Goal: Information Seeking & Learning: Learn about a topic

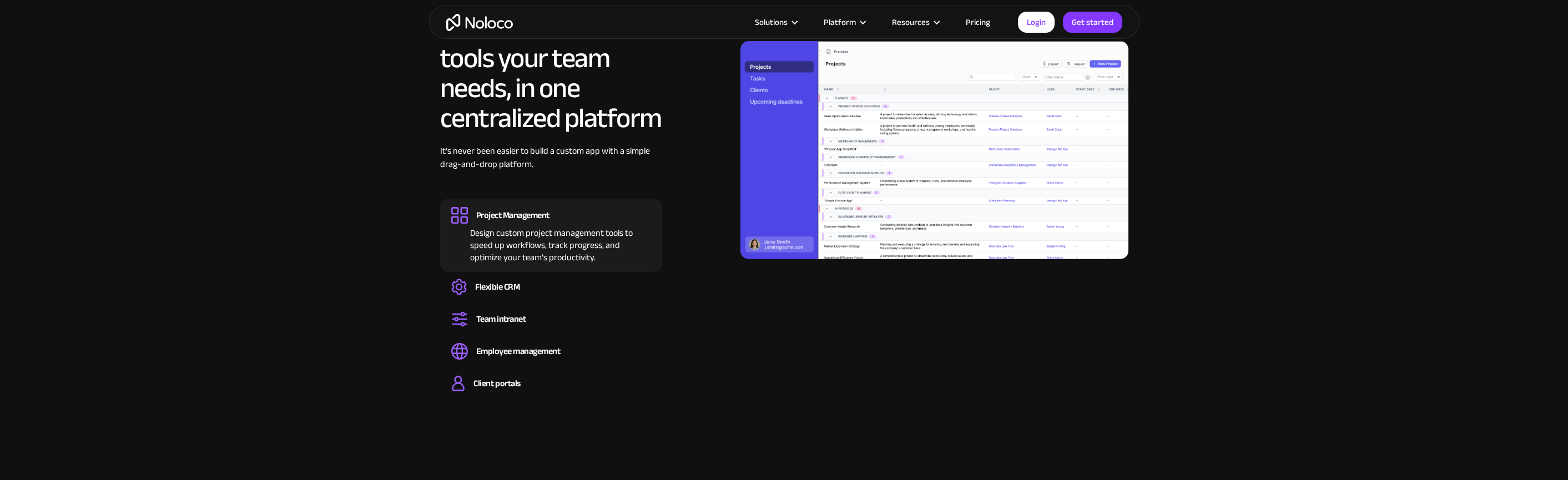
scroll to position [1173, 0]
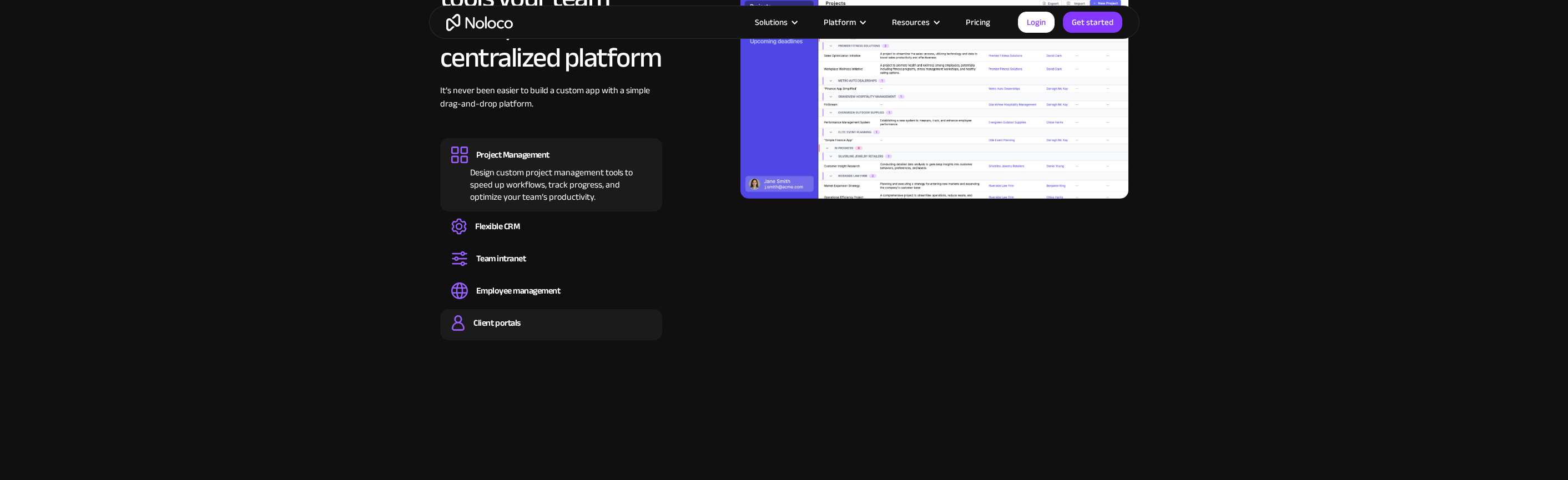
click at [497, 321] on div "Client portals" at bounding box center [497, 323] width 47 height 12
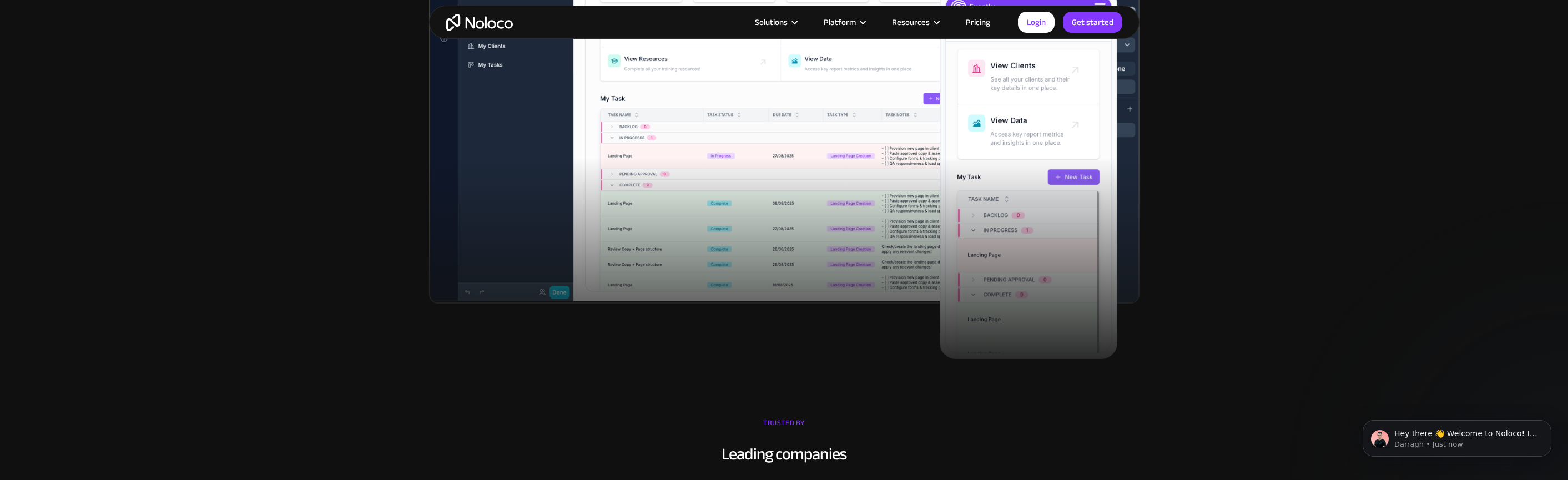
scroll to position [0, 0]
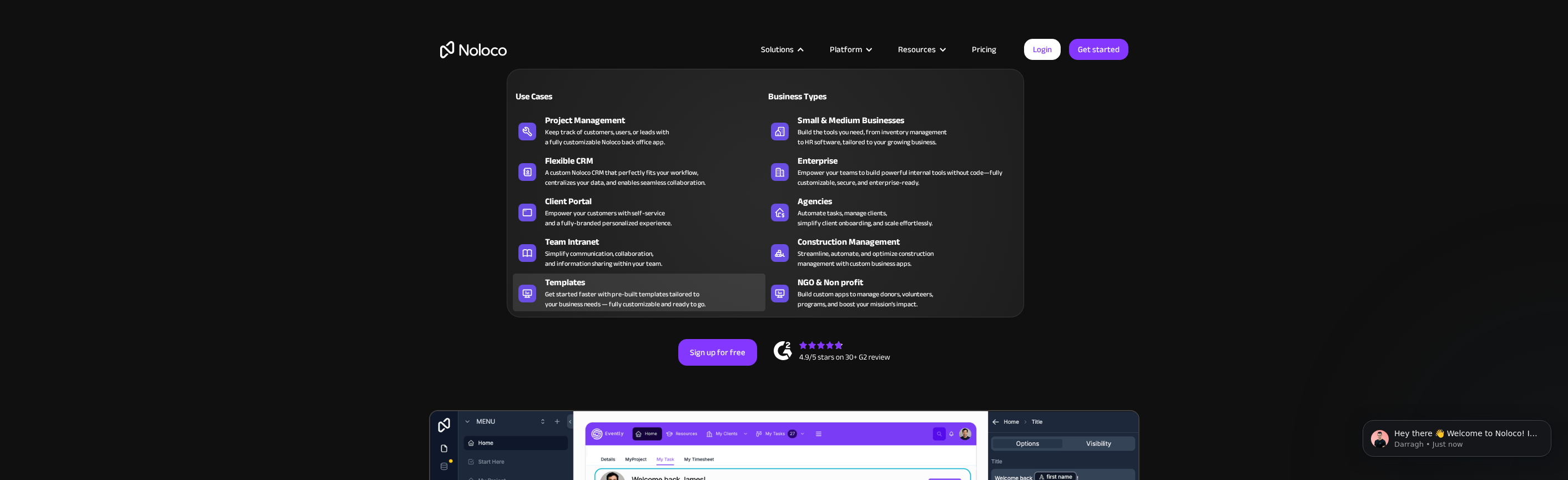
click at [593, 302] on div "Get started faster with pre-built templates tailored to your business needs — f…" at bounding box center [624, 299] width 160 height 20
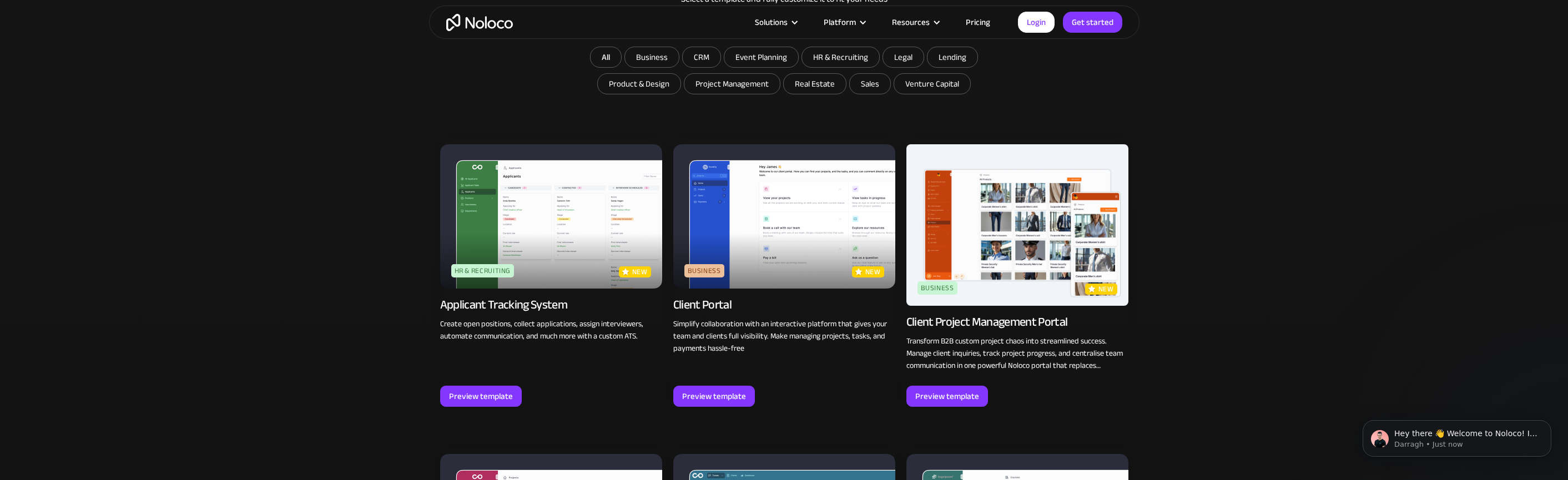
scroll to position [911, 0]
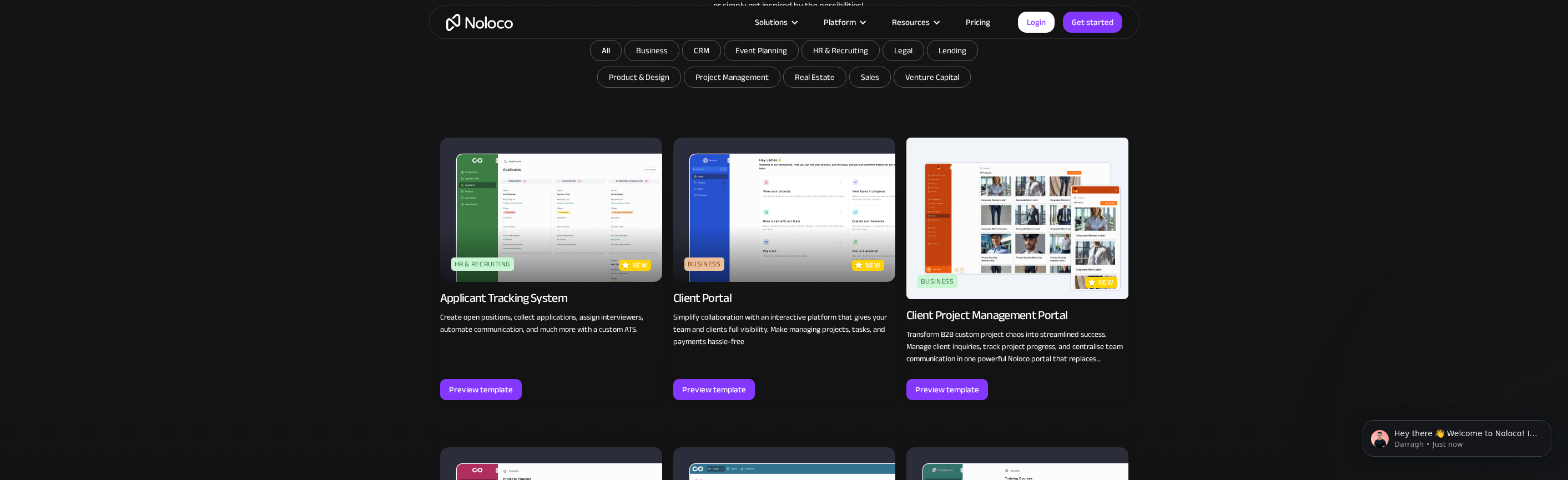
click at [749, 230] on img at bounding box center [784, 210] width 222 height 145
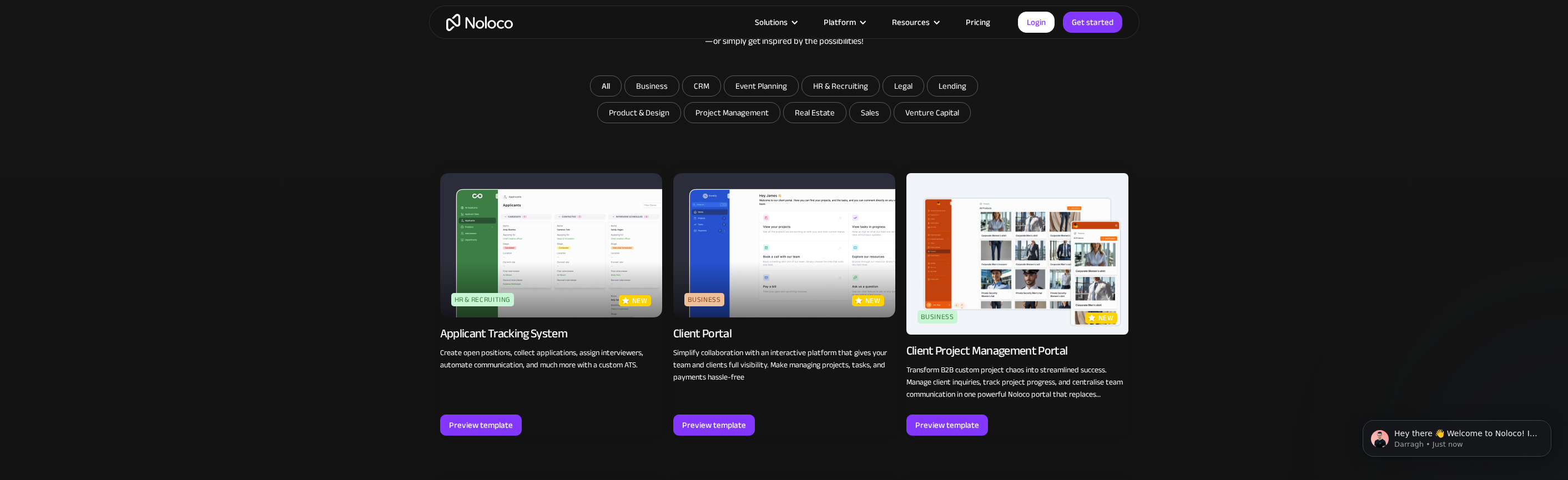
scroll to position [859, 0]
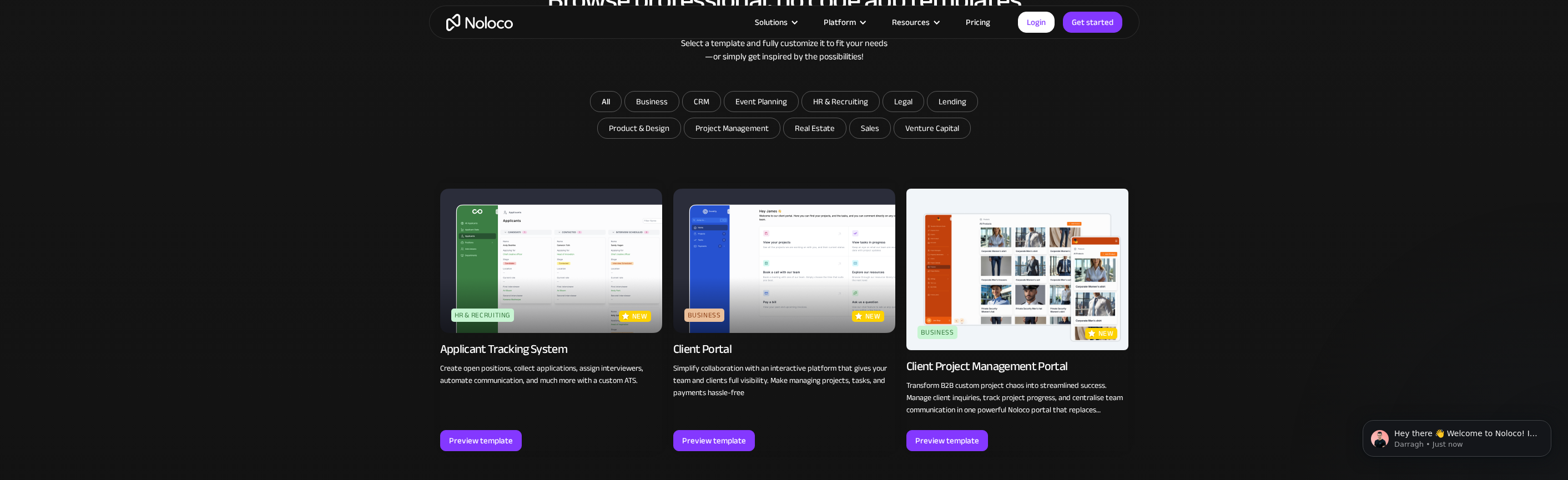
click at [807, 263] on img at bounding box center [784, 261] width 222 height 145
